Goal: Book appointment/travel/reservation

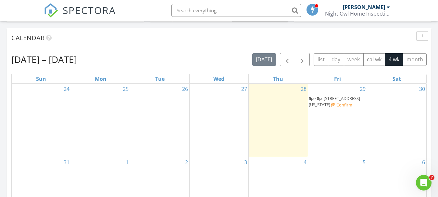
scroll to position [260, 0]
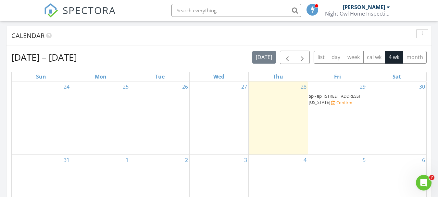
click at [324, 97] on link "5p - 8p 746 NE 36th St, Oklahoma City 73105" at bounding box center [334, 99] width 51 height 12
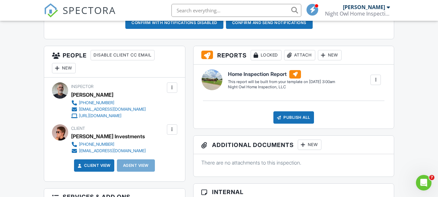
scroll to position [195, 0]
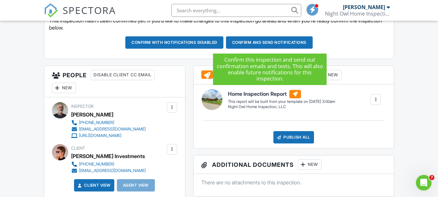
click at [224, 43] on button "Confirm and send notifications" at bounding box center [174, 42] width 98 height 12
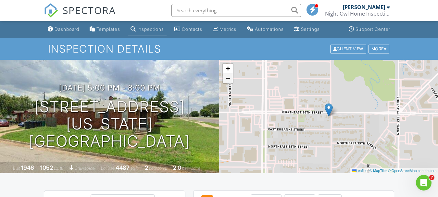
click at [229, 82] on span "−" at bounding box center [228, 78] width 4 height 8
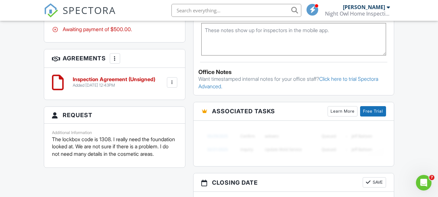
scroll to position [455, 0]
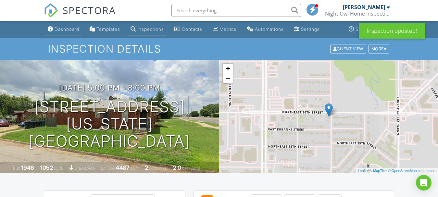
click at [70, 30] on div "Dashboard" at bounding box center [67, 29] width 25 height 6
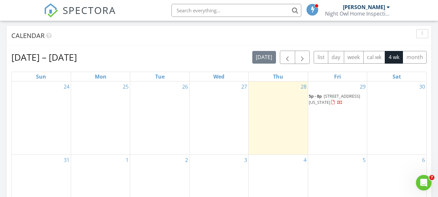
click at [332, 100] on span "746 NE 36th St, Oklahoma City 73105" at bounding box center [334, 99] width 51 height 12
